Goal: Task Accomplishment & Management: Manage account settings

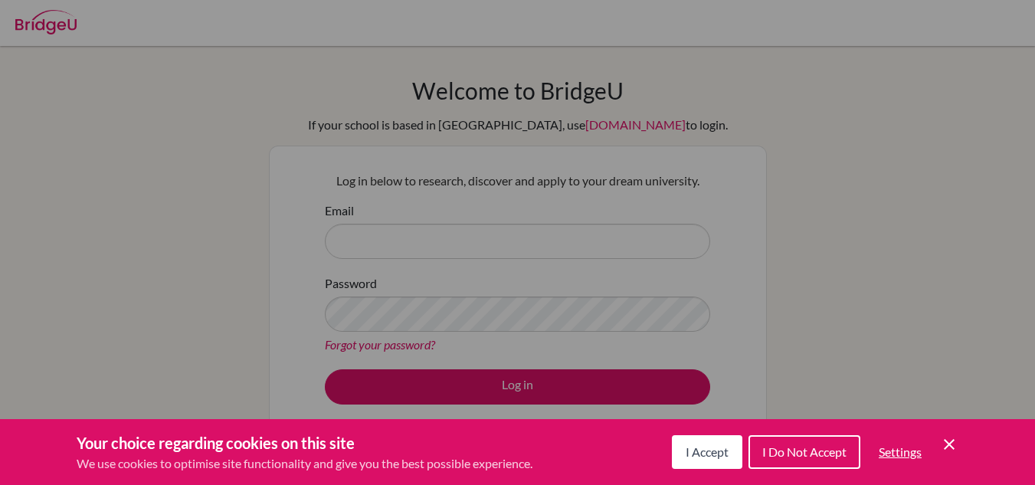
click at [683, 442] on button "I Accept" at bounding box center [707, 452] width 70 height 34
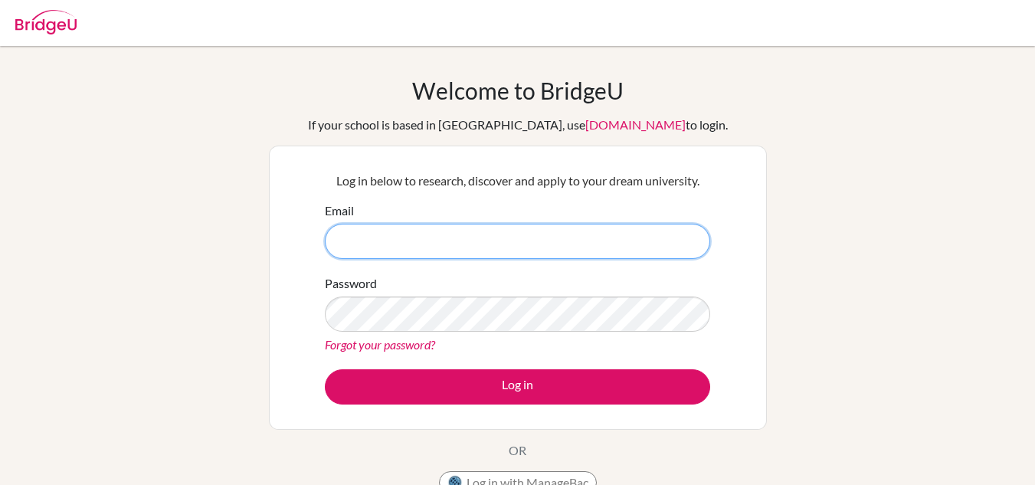
click at [402, 241] on input "Email" at bounding box center [517, 241] width 385 height 35
type input "isilva4241@cbk.edu.co"
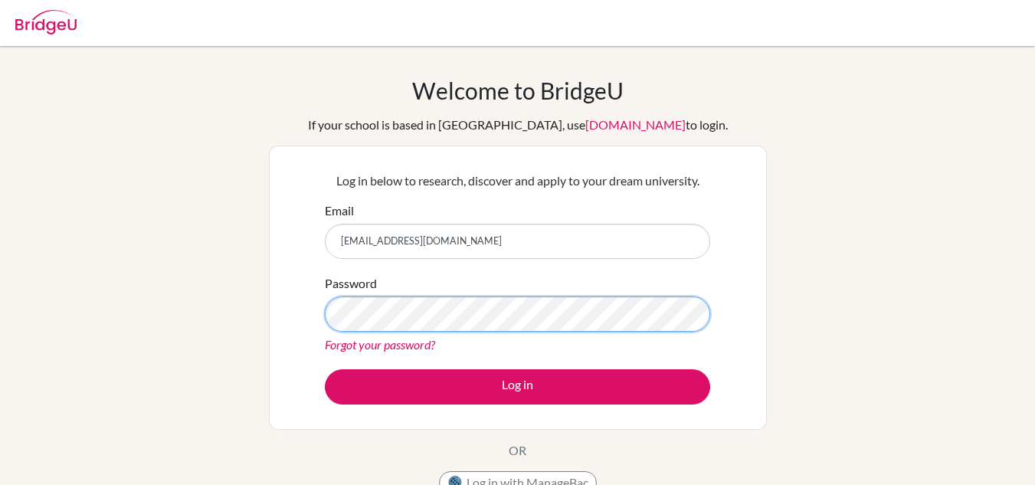
scroll to position [152, 0]
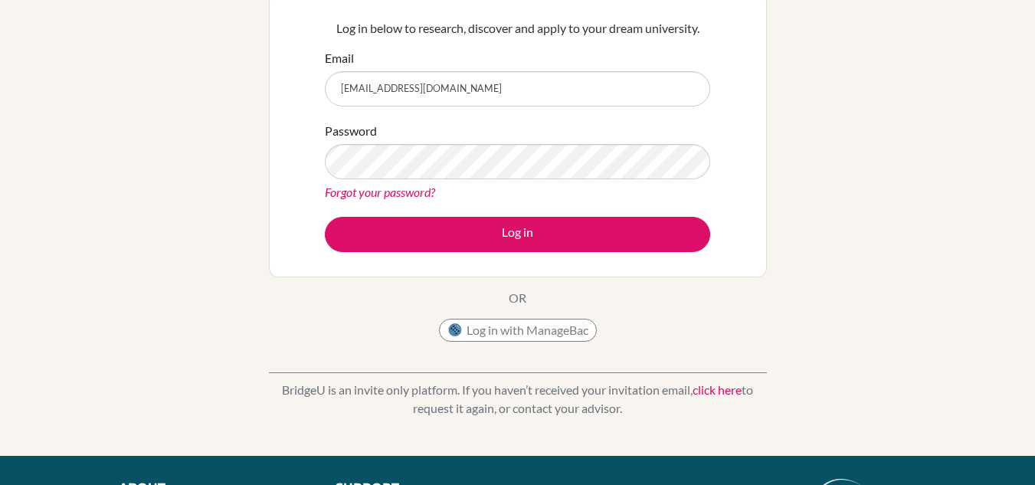
click at [390, 188] on link "Forgot your password?" at bounding box center [380, 192] width 110 height 15
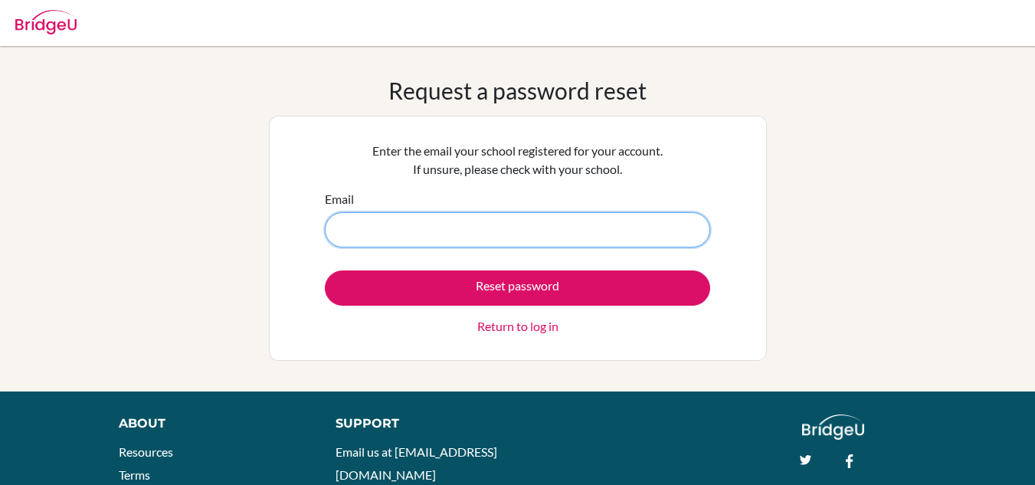
type input "I"
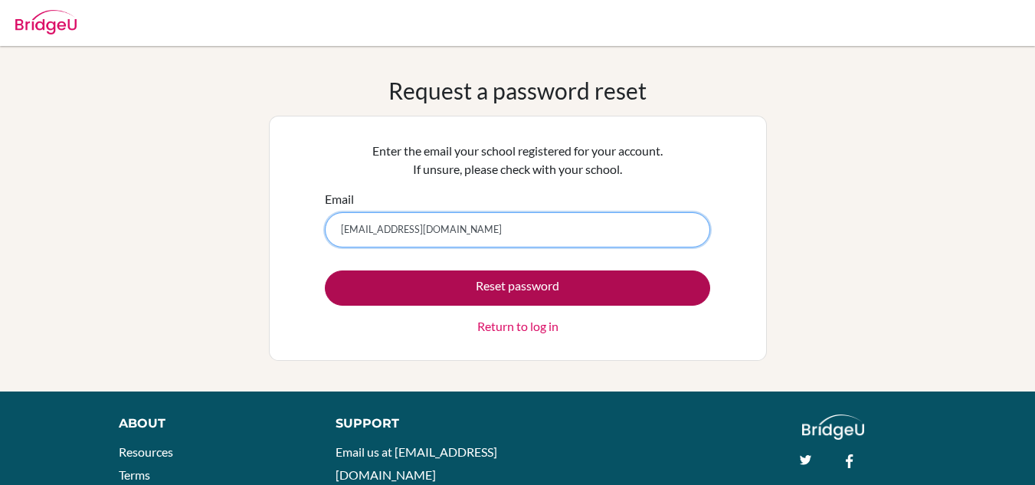
type input "isilva4241@cbk.edu.co"
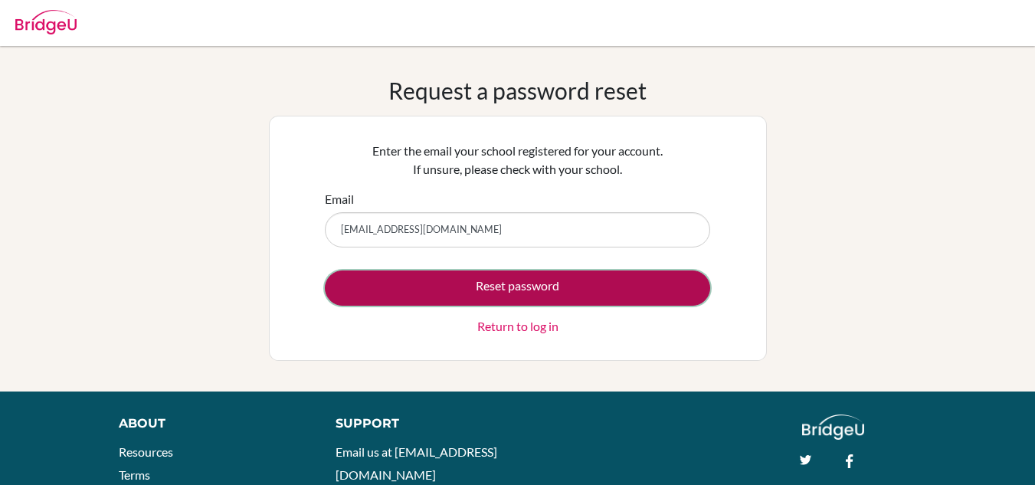
click at [478, 285] on button "Reset password" at bounding box center [517, 287] width 385 height 35
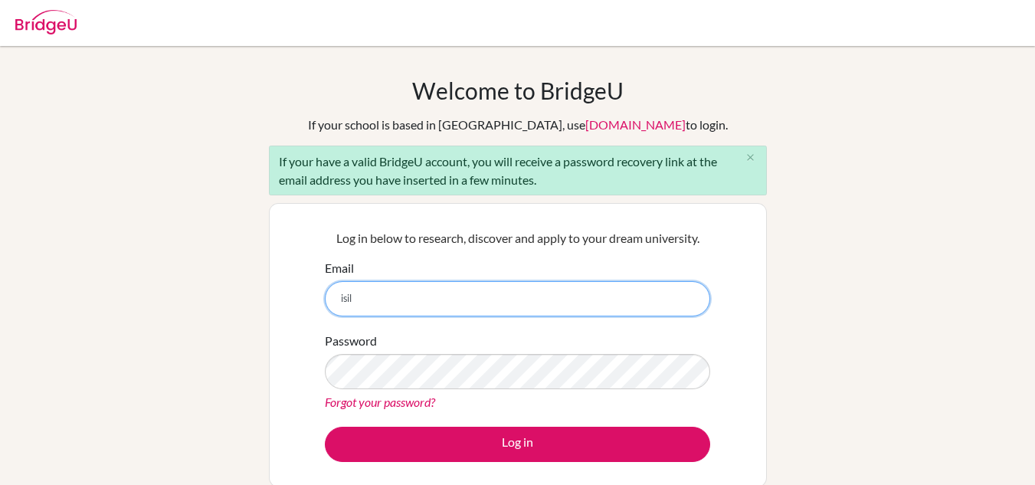
type input "[EMAIL_ADDRESS][DOMAIN_NAME]"
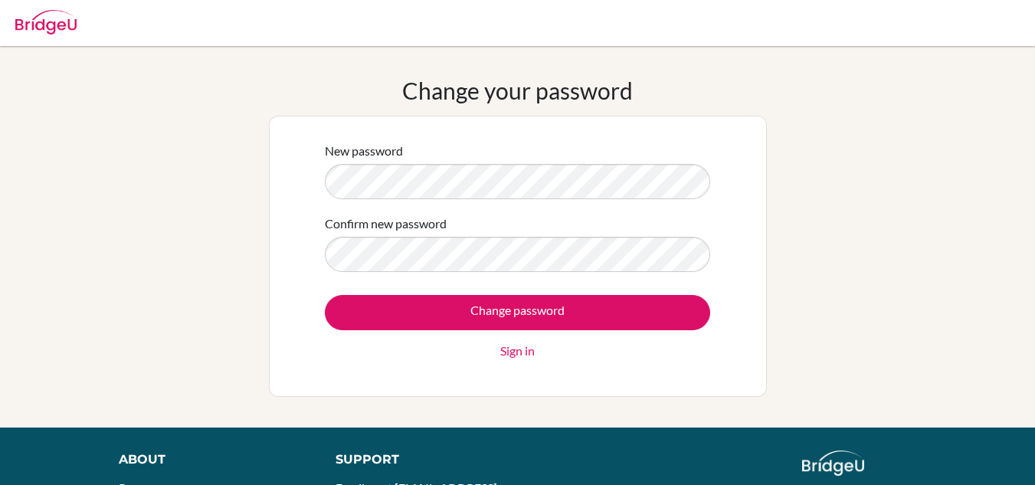
click at [218, 226] on div "Change your password New password Confirm new password Change password Sign in" at bounding box center [517, 237] width 1035 height 320
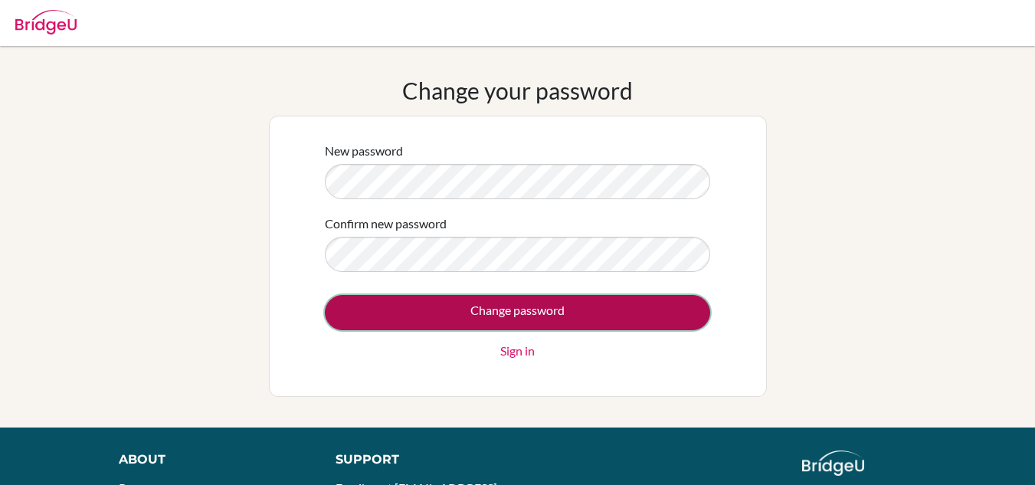
click at [487, 315] on input "Change password" at bounding box center [517, 312] width 385 height 35
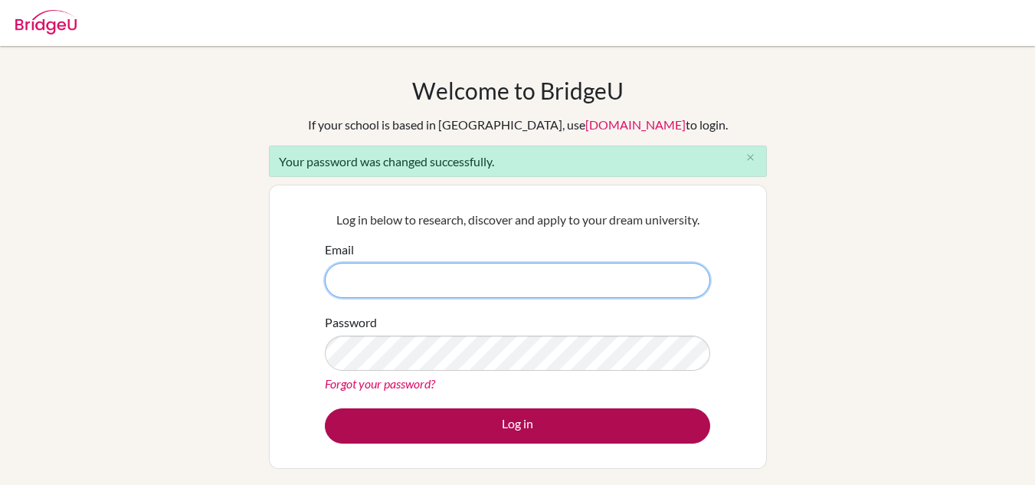
type input "[EMAIL_ADDRESS][DOMAIN_NAME]"
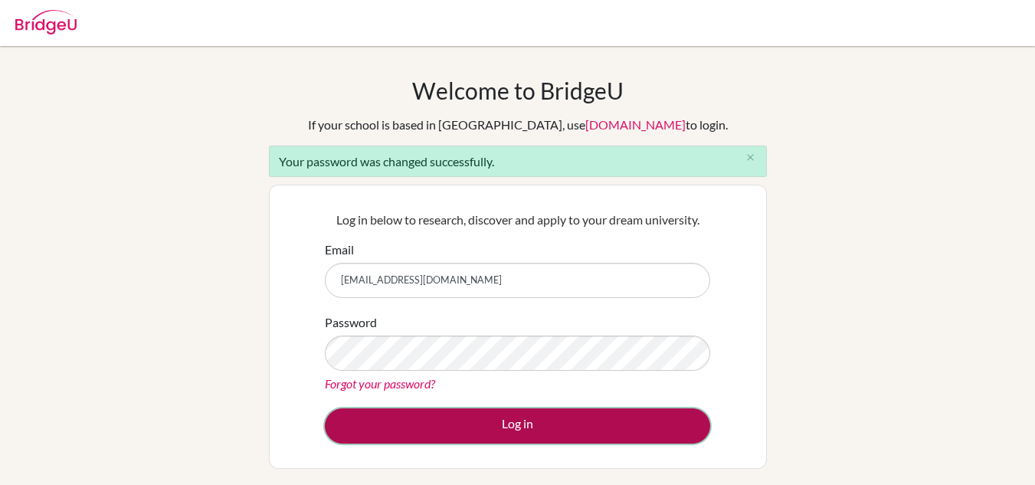
click at [352, 437] on button "Log in" at bounding box center [517, 425] width 385 height 35
